Goal: Task Accomplishment & Management: Manage account settings

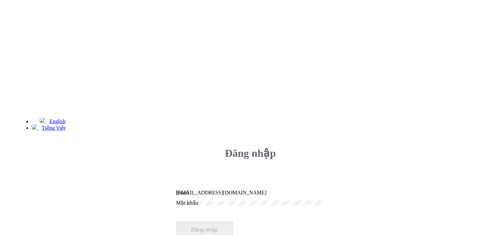
click at [233, 222] on button "Đăng nhập" at bounding box center [204, 230] width 56 height 17
click at [312, 196] on div "Mật khẩu" at bounding box center [250, 201] width 149 height 10
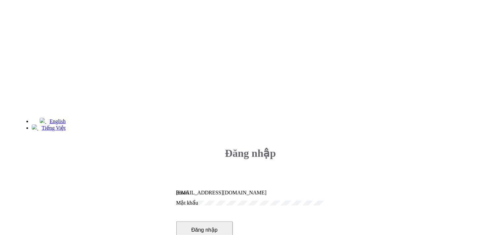
click at [323, 190] on input "[EMAIL_ADDRESS][DOMAIN_NAME]" at bounding box center [250, 193] width 149 height 6
click at [233, 222] on button "Đăng nhập" at bounding box center [204, 230] width 56 height 17
click at [324, 136] on div "Đăng nhập linhvn03@m7mfi.vn Email Mật khẩu Đăng nhập Quên mật khẩu?" at bounding box center [250, 215] width 149 height 158
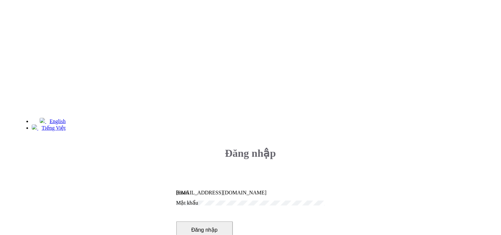
click at [233, 222] on button "Đăng nhập" at bounding box center [204, 230] width 56 height 17
click at [287, 190] on input "[EMAIL_ADDRESS][DOMAIN_NAME]" at bounding box center [250, 193] width 149 height 6
click at [233, 222] on button "Đăng nhập" at bounding box center [204, 230] width 56 height 17
click at [319, 190] on input "[EMAIL_ADDRESS][DOMAIN_NAME]" at bounding box center [250, 193] width 149 height 6
click at [233, 222] on button "Đăng nhập" at bounding box center [204, 230] width 56 height 17
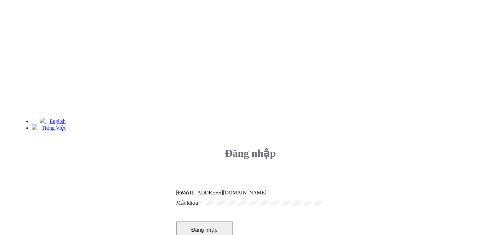
click at [325, 190] on div "thaonth@m7mfi.vn Email" at bounding box center [250, 193] width 149 height 6
click at [325, 190] on input "thaonth@m7mfi.vn" at bounding box center [250, 193] width 149 height 6
type input "[EMAIL_ADDRESS][DOMAIN_NAME]"
click at [233, 222] on button "Đăng nhập" at bounding box center [204, 230] width 56 height 17
type input "[EMAIL_ADDRESS][DOMAIN_NAME]"
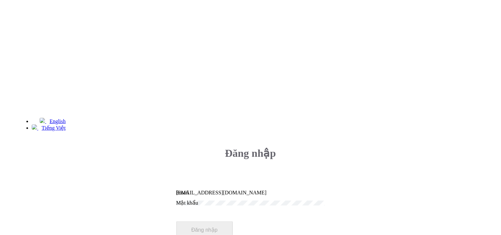
click at [310, 186] on form "[EMAIL_ADDRESS][DOMAIN_NAME] Email Mật khẩu Đăng nhập Quên mật khẩu?" at bounding box center [250, 218] width 149 height 64
click at [233, 222] on button "Đăng nhập" at bounding box center [204, 230] width 56 height 17
